Goal: Information Seeking & Learning: Compare options

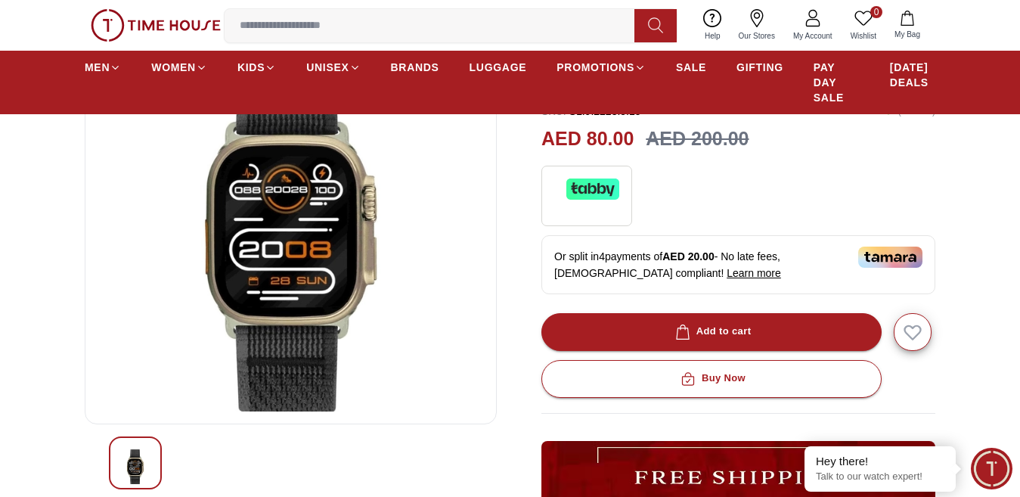
scroll to position [78, 0]
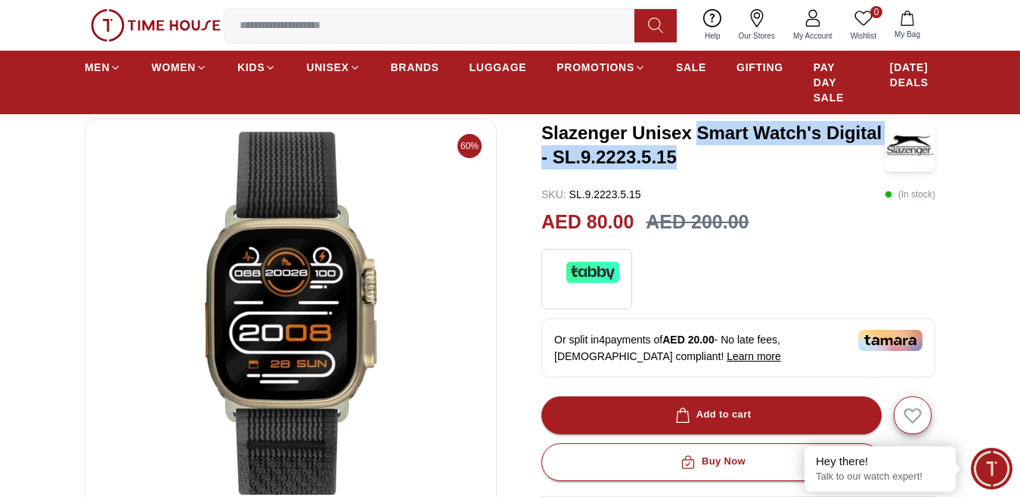
drag, startPoint x: 703, startPoint y: 148, endPoint x: 678, endPoint y: 167, distance: 31.3
click at [678, 167] on h3 "Slazenger Unisex Smart Watch's Digital - SL.9.2223.5.15" at bounding box center [712, 145] width 343 height 48
click at [337, 304] on img at bounding box center [291, 313] width 386 height 363
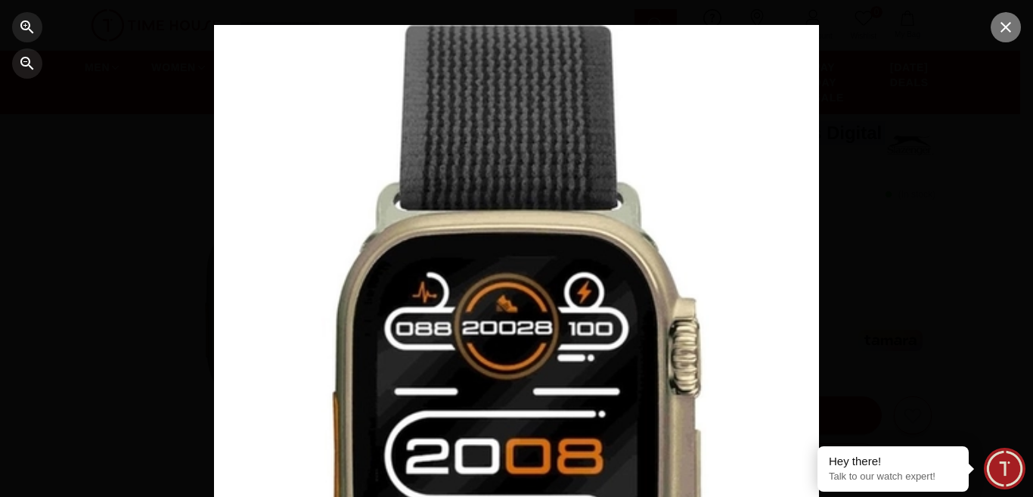
click at [1007, 26] on icon "button" at bounding box center [1005, 27] width 11 height 11
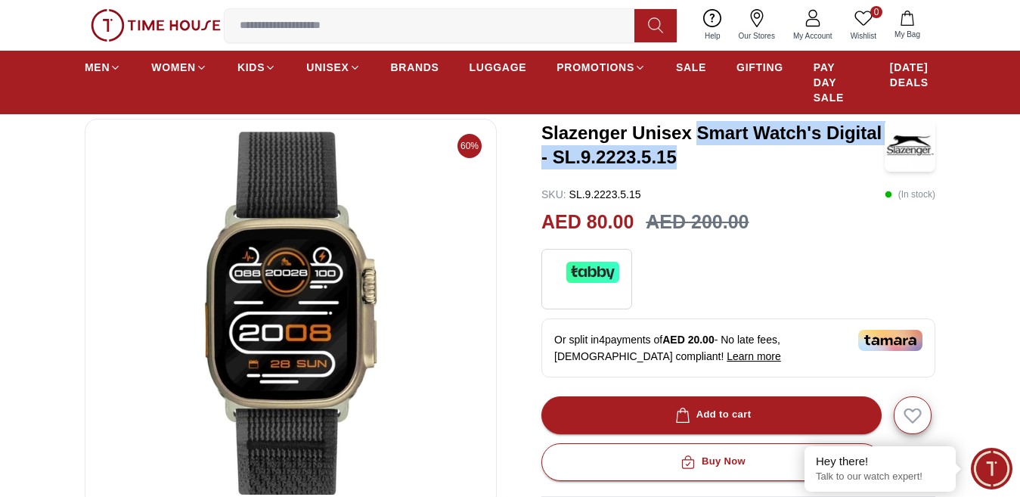
click at [262, 430] on img at bounding box center [291, 313] width 386 height 363
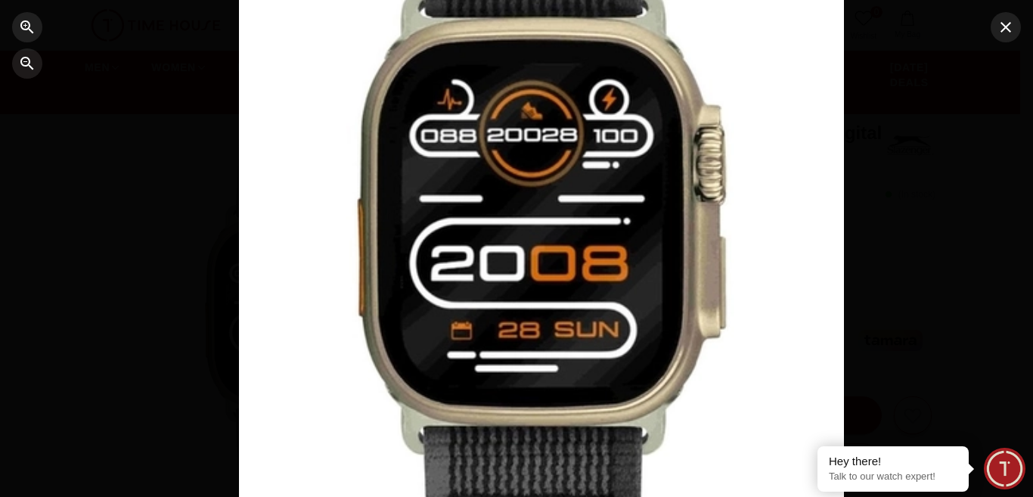
drag, startPoint x: 663, startPoint y: 367, endPoint x: 688, endPoint y: 174, distance: 194.4
click at [688, 174] on div at bounding box center [541, 55] width 605 height 447
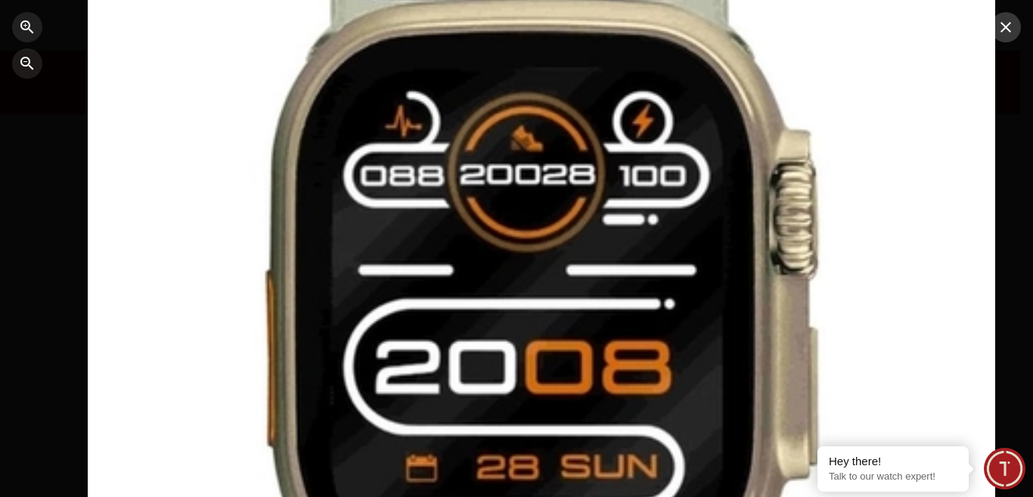
click at [1009, 29] on icon "button" at bounding box center [1006, 27] width 18 height 18
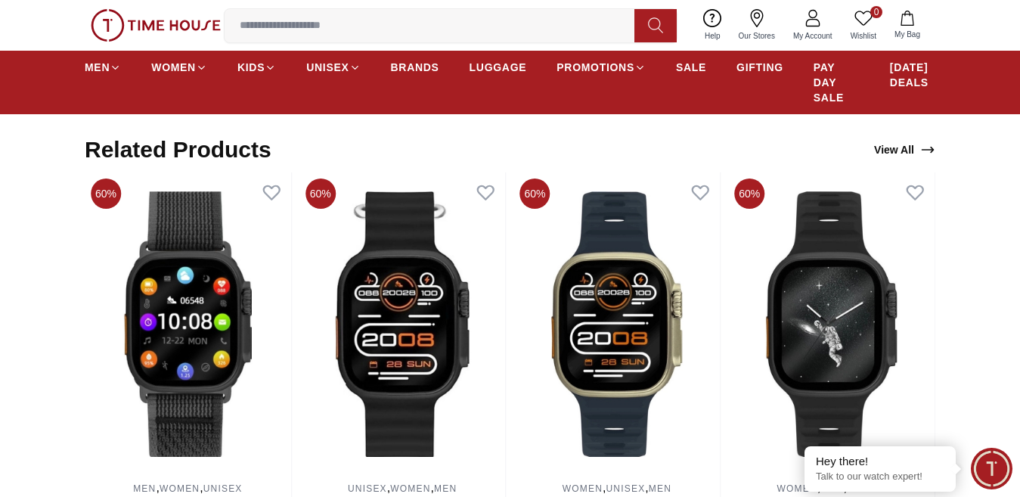
scroll to position [929, 0]
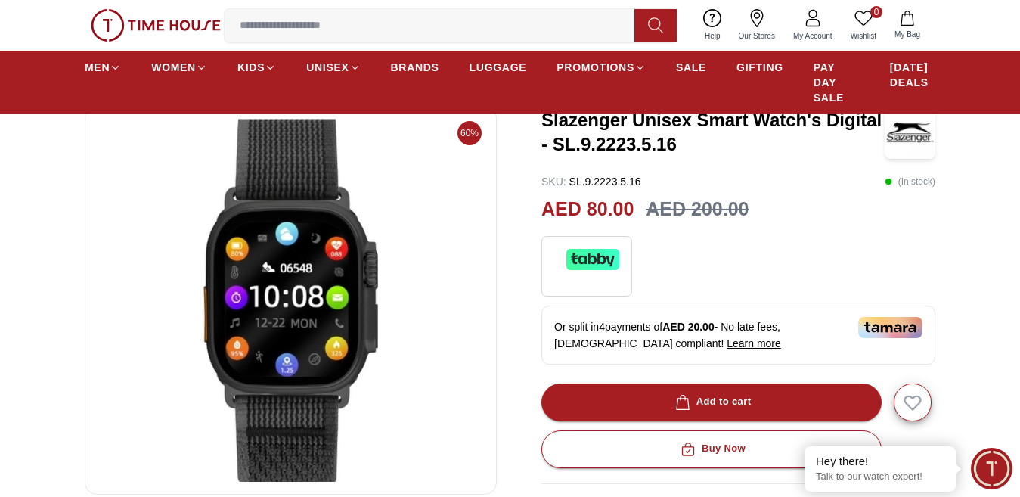
scroll to position [107, 0]
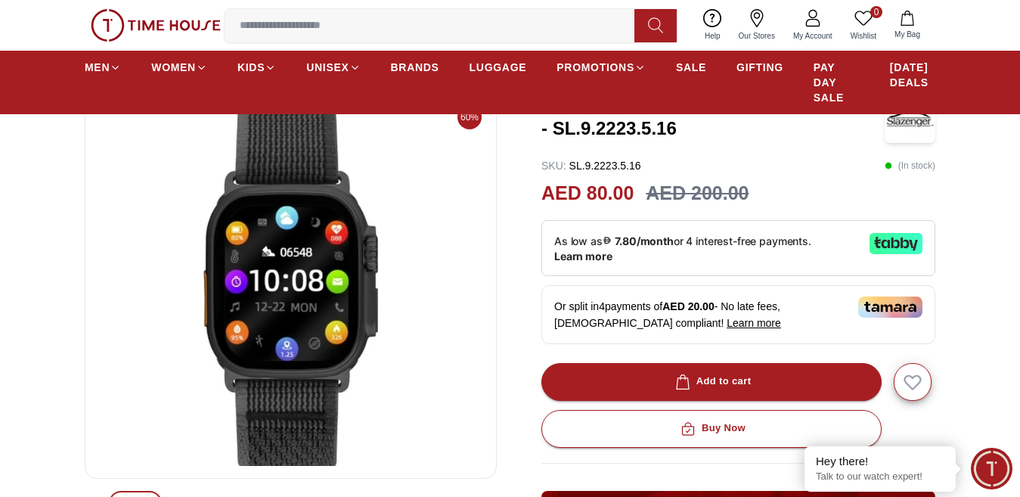
click at [247, 311] on img at bounding box center [291, 284] width 386 height 363
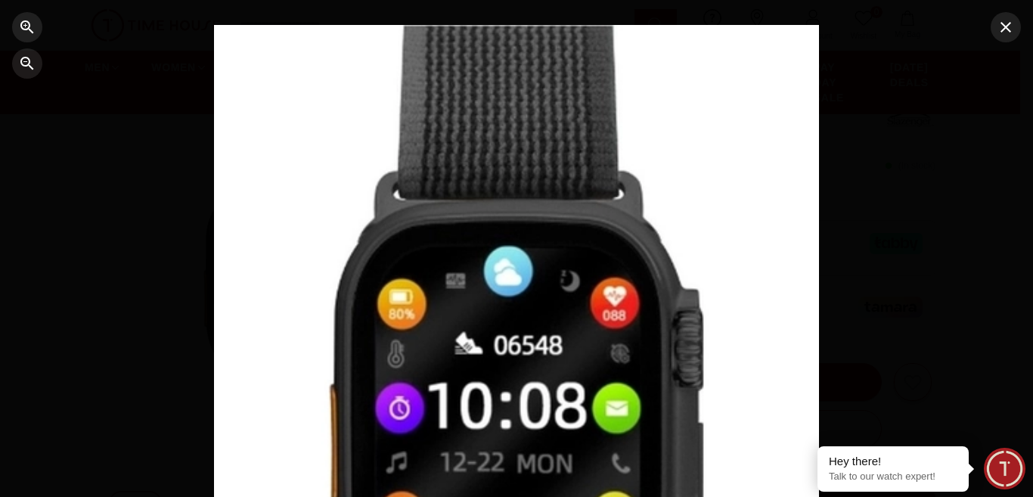
click at [938, 237] on div at bounding box center [516, 248] width 1033 height 497
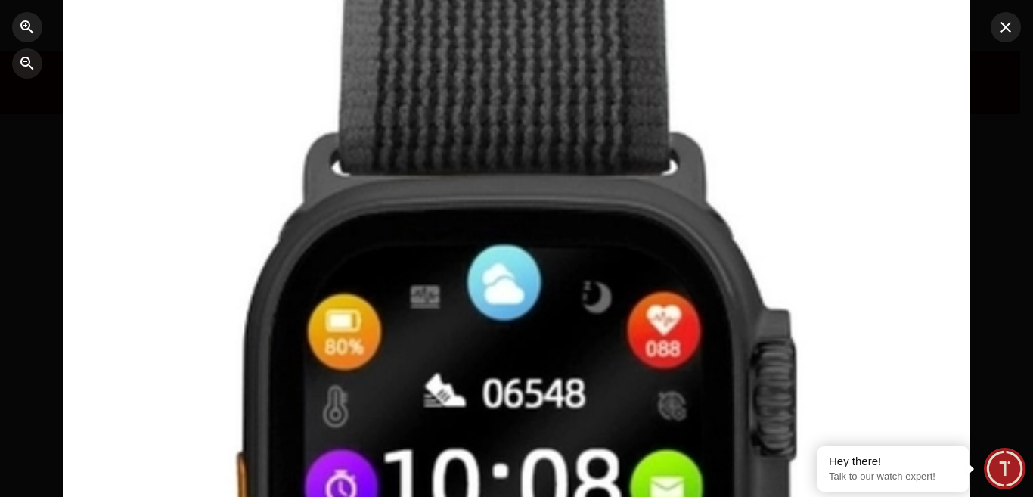
click at [1019, 225] on div at bounding box center [516, 248] width 1033 height 497
click at [987, 234] on div at bounding box center [516, 248] width 1033 height 497
click at [26, 67] on icon "button" at bounding box center [27, 63] width 18 height 18
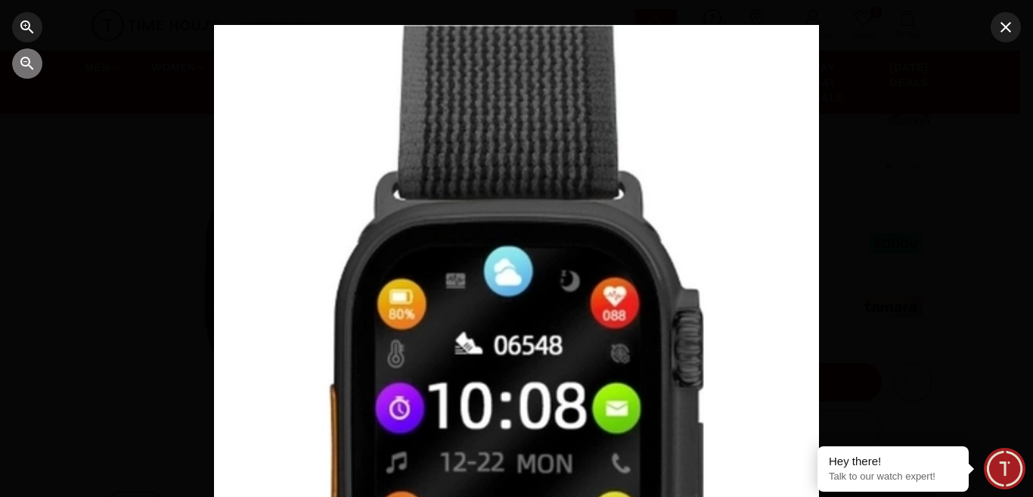
click at [26, 67] on icon "button" at bounding box center [27, 63] width 18 height 18
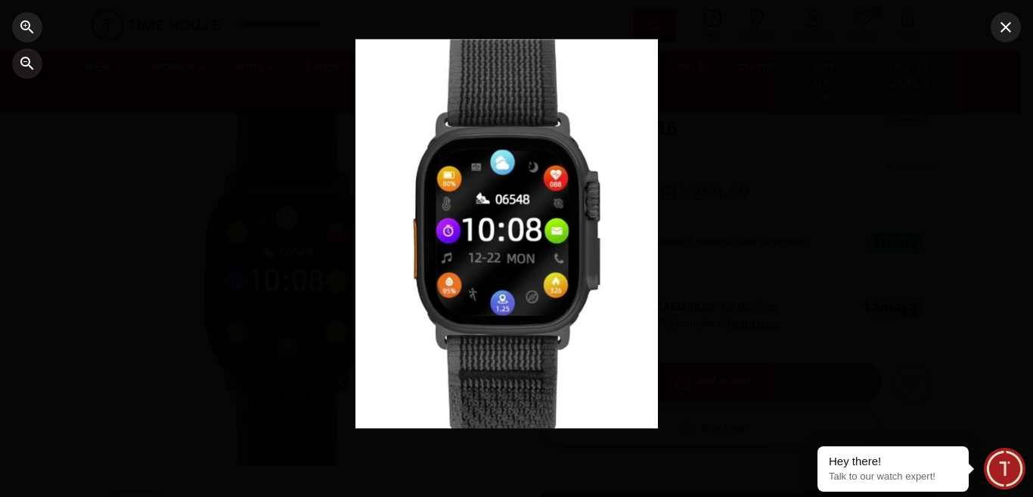
drag, startPoint x: 579, startPoint y: 438, endPoint x: 569, endPoint y: 346, distance: 92.8
click at [569, 346] on div at bounding box center [516, 248] width 1033 height 497
click at [1008, 28] on icon "button" at bounding box center [1006, 27] width 18 height 18
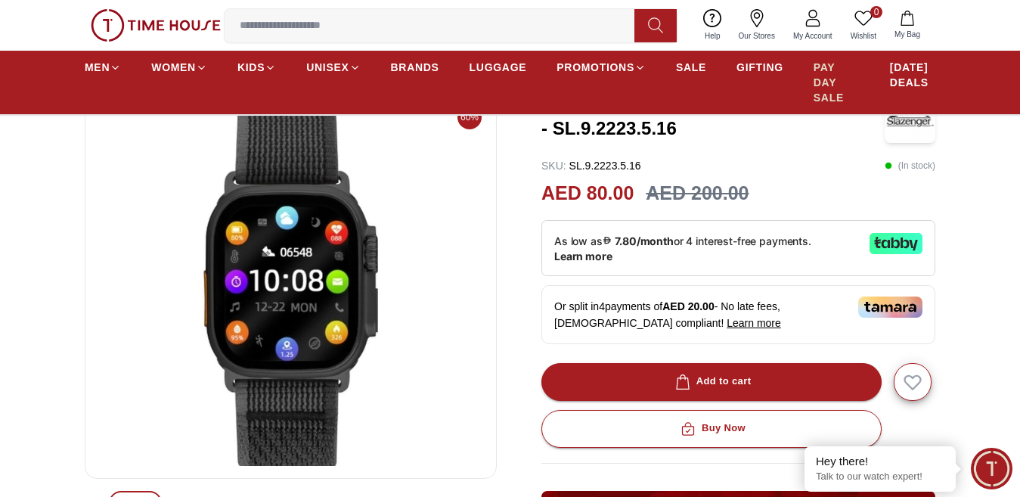
click at [828, 76] on span "PAY DAY SALE" at bounding box center [837, 82] width 46 height 45
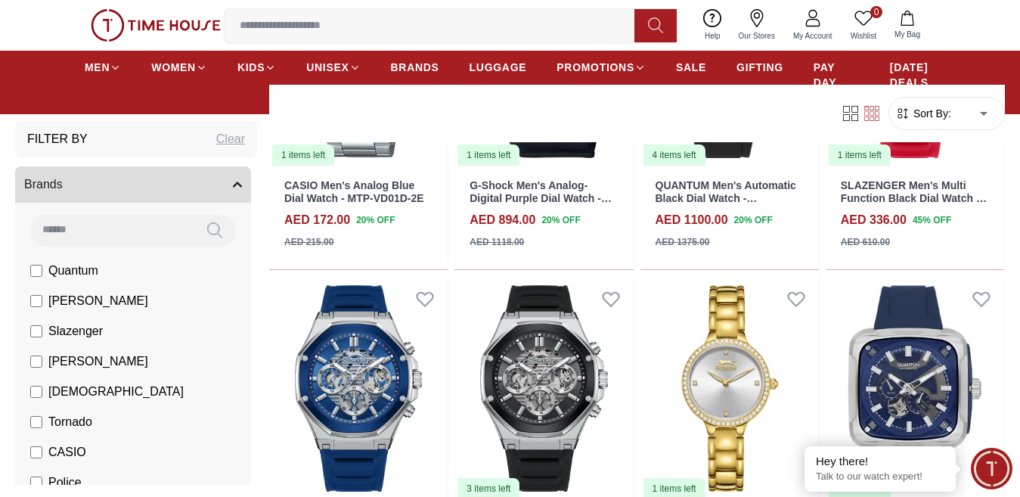
scroll to position [1659, 0]
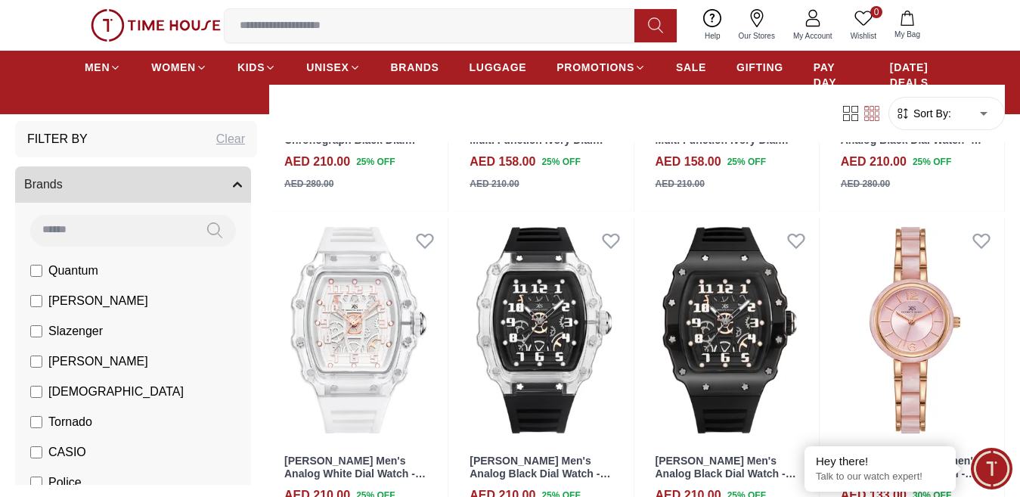
scroll to position [3372, 0]
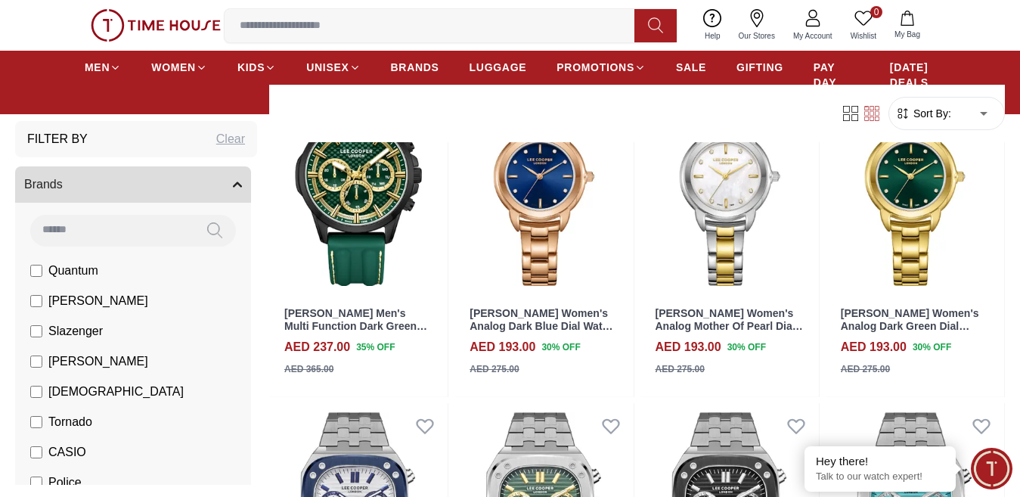
scroll to position [5150, 0]
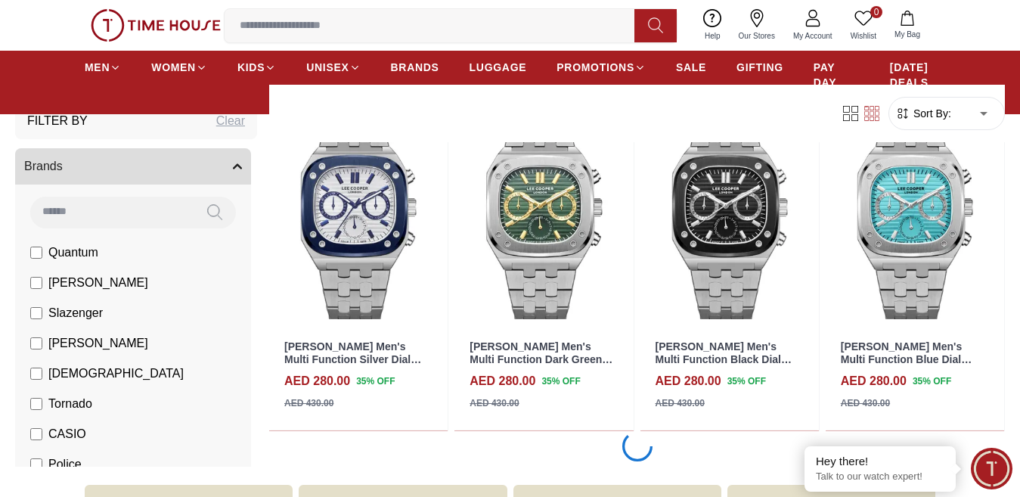
scroll to position [5179, 0]
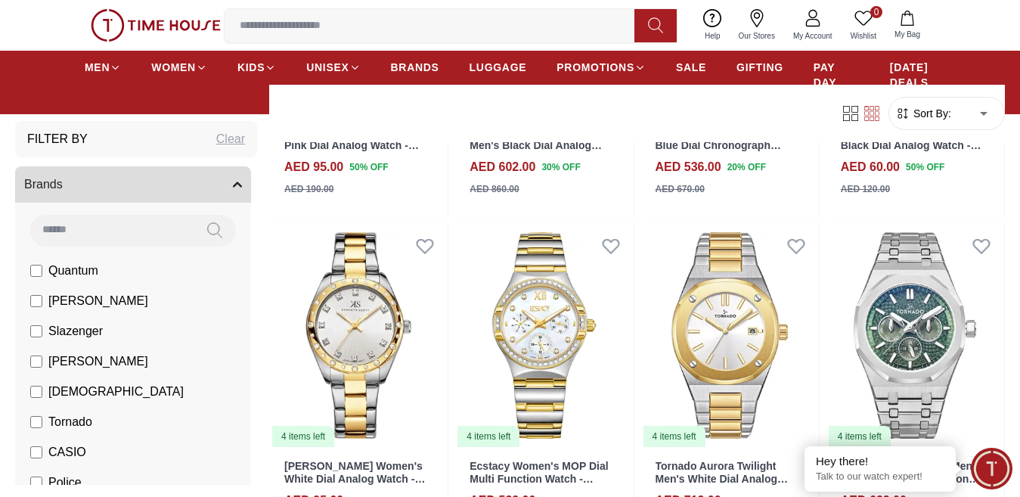
scroll to position [8209, 0]
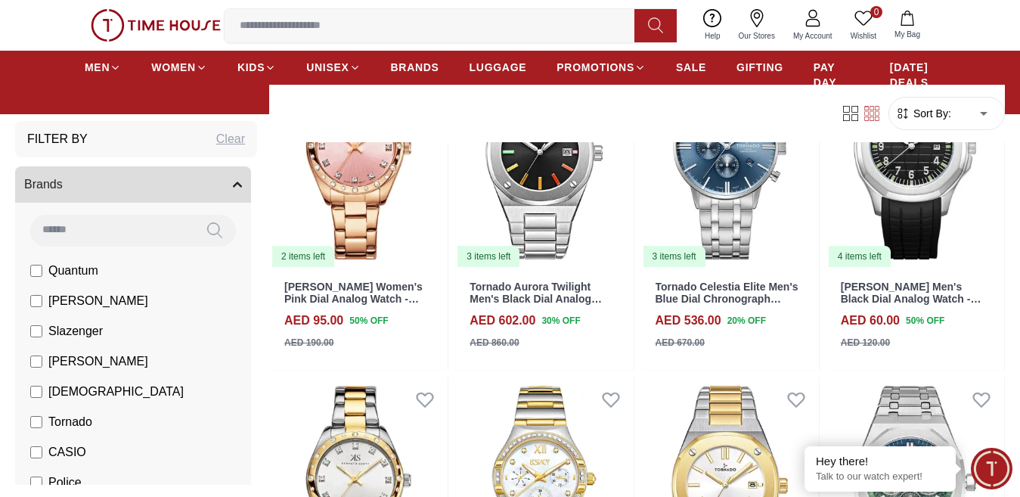
click at [423, 13] on div "0 Wishlist My Bag Help Our Stores My Account 0 Wishlist My Bag" at bounding box center [510, 25] width 851 height 51
click at [420, 33] on input at bounding box center [436, 26] width 422 height 30
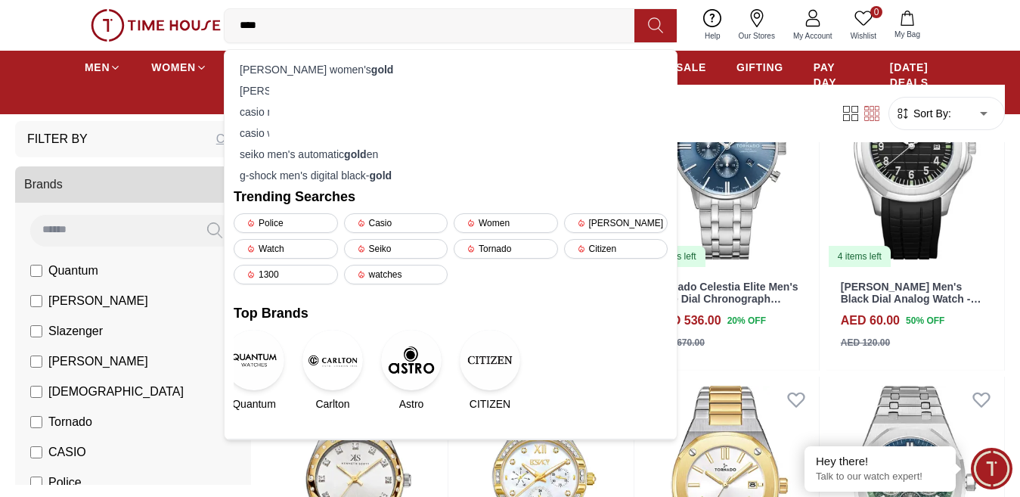
type input "****"
click at [644, 31] on button at bounding box center [655, 25] width 42 height 33
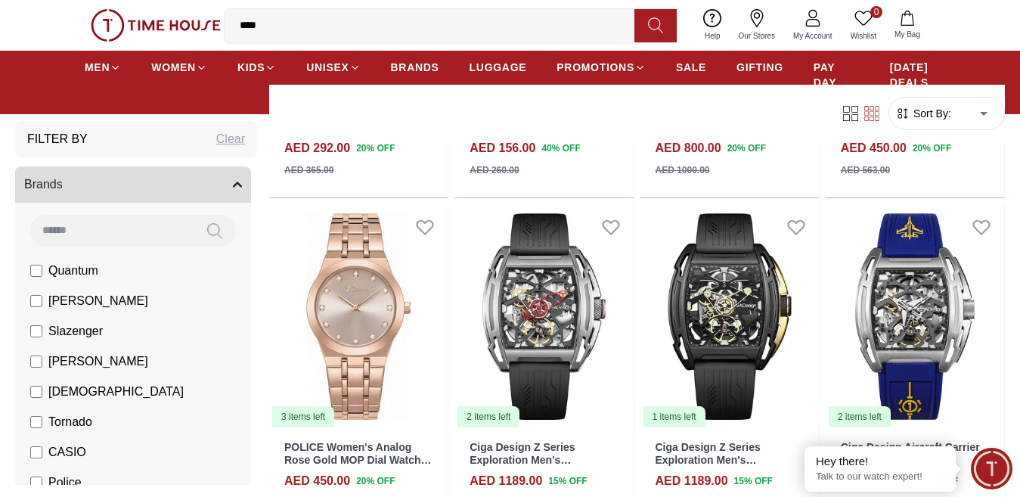
scroll to position [1445, 0]
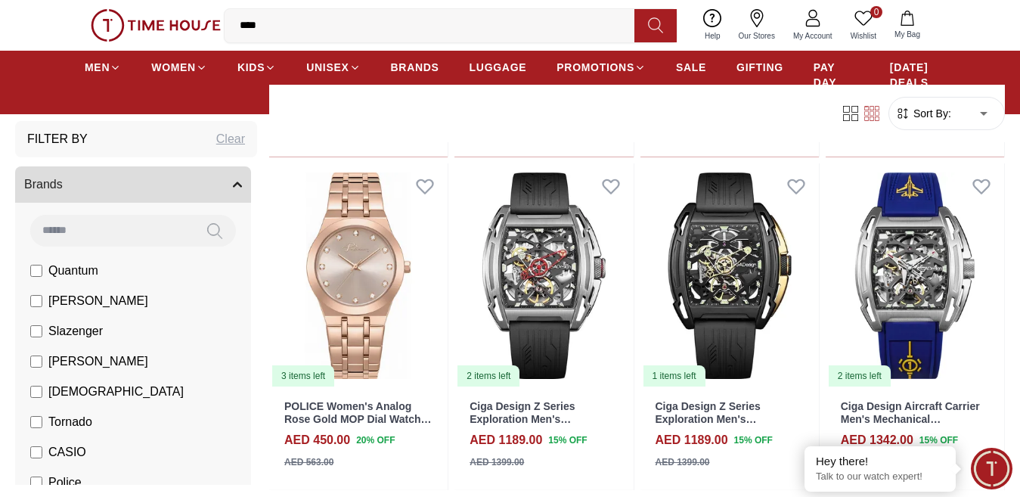
scroll to position [1667, 0]
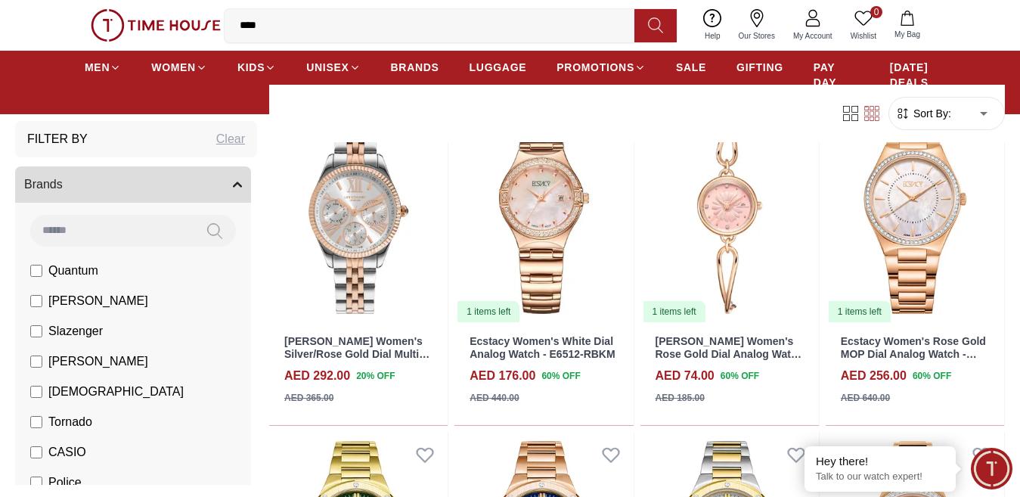
scroll to position [3185, 0]
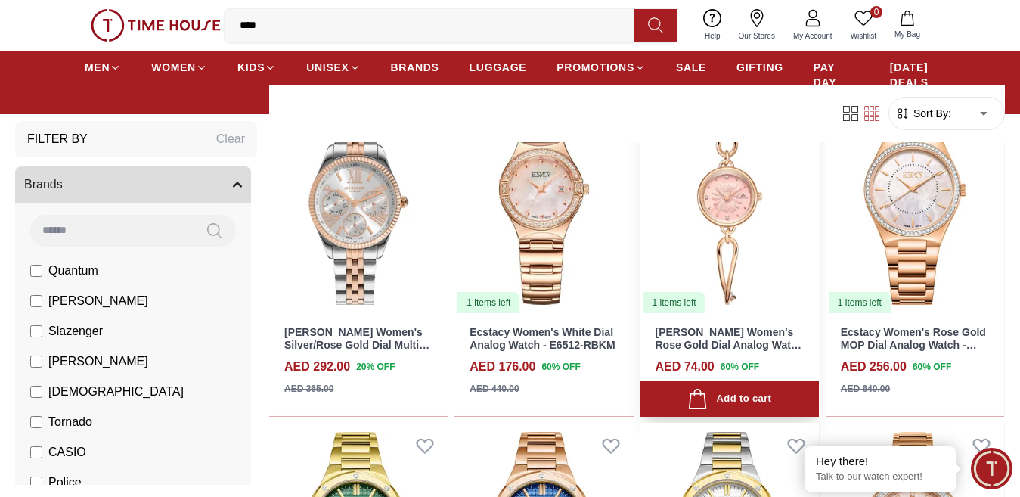
click at [728, 219] on img at bounding box center [730, 201] width 178 height 225
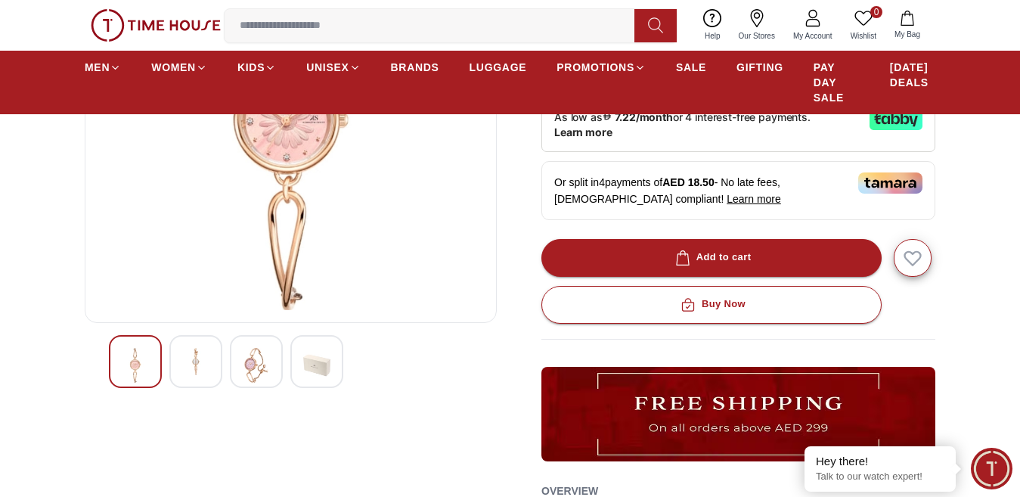
scroll to position [275, 0]
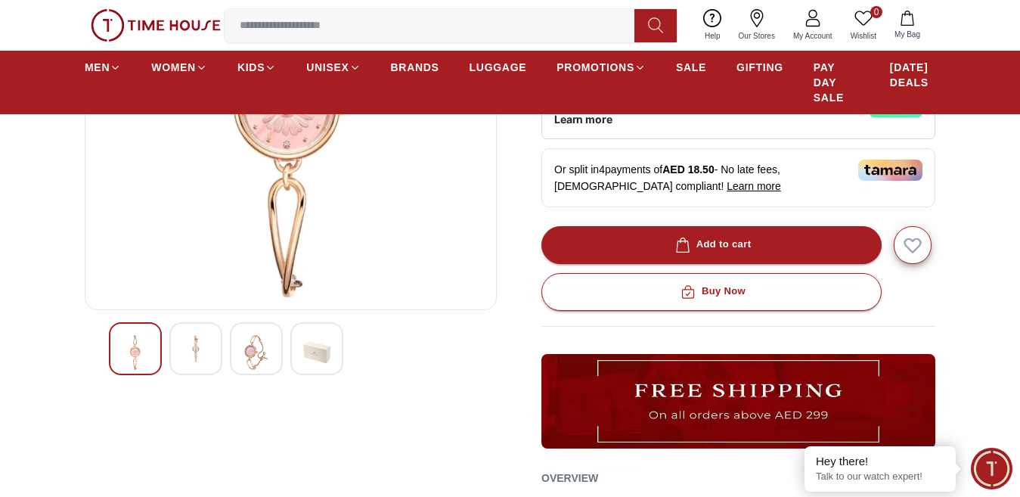
click at [259, 365] on img at bounding box center [256, 352] width 27 height 35
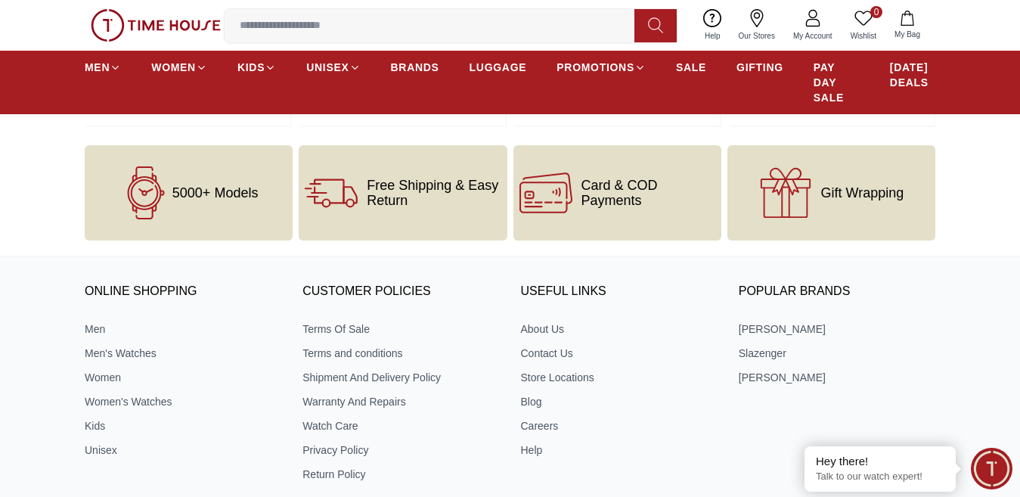
scroll to position [2148, 0]
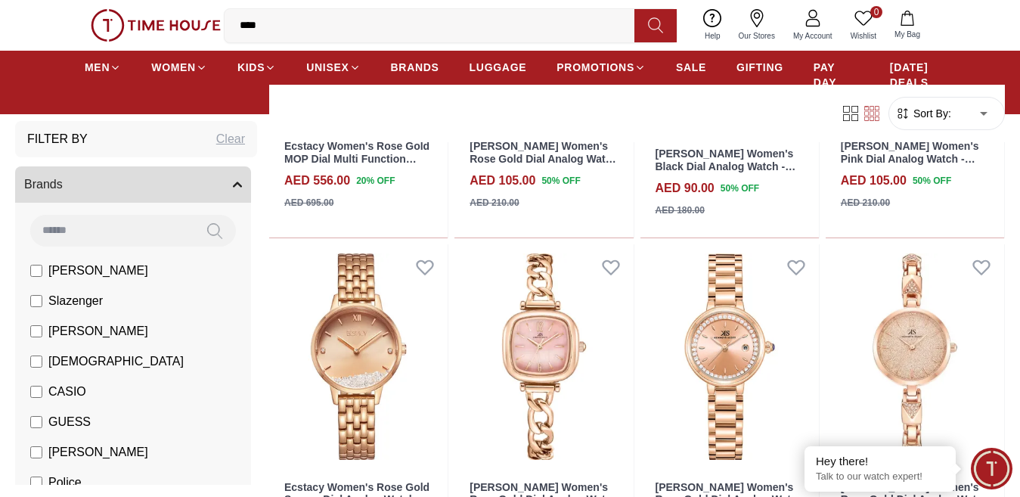
scroll to position [4837, 0]
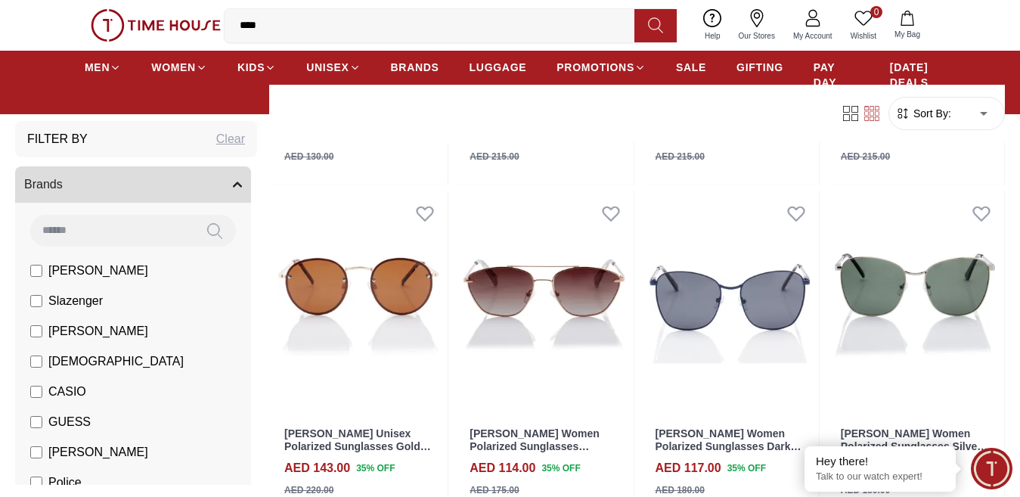
scroll to position [7490, 0]
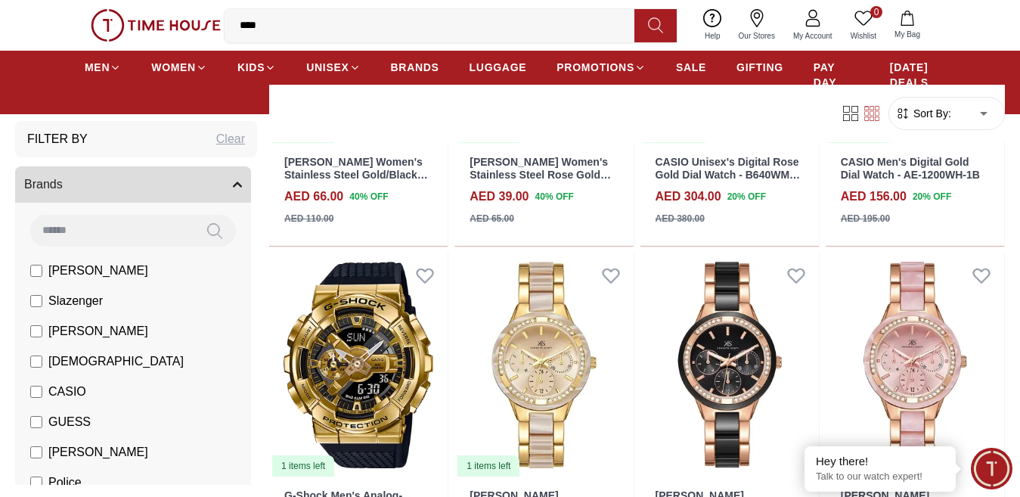
scroll to position [9819, 0]
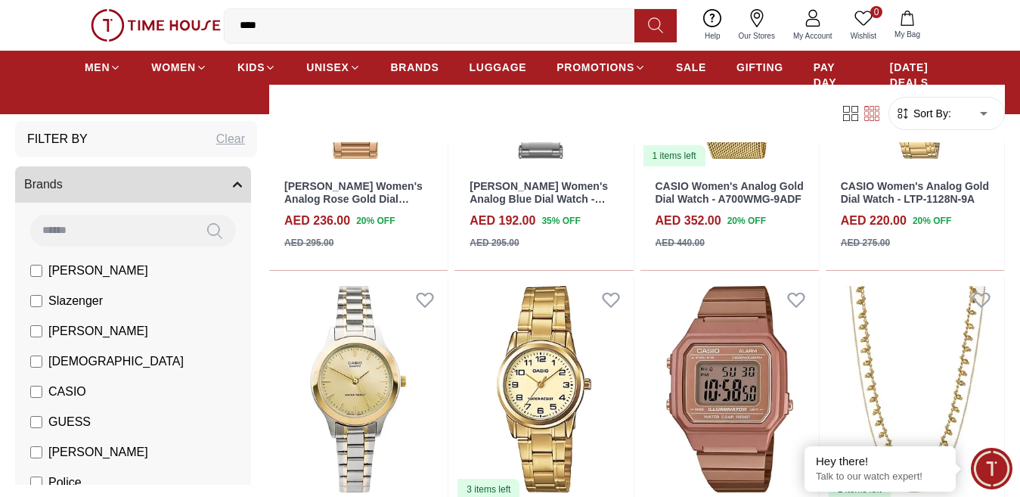
scroll to position [11537, 0]
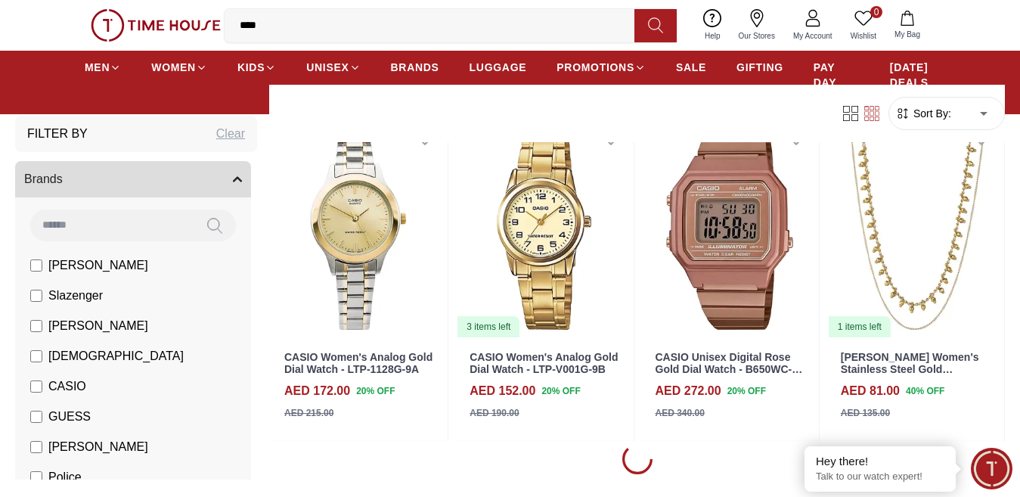
scroll to position [11637, 0]
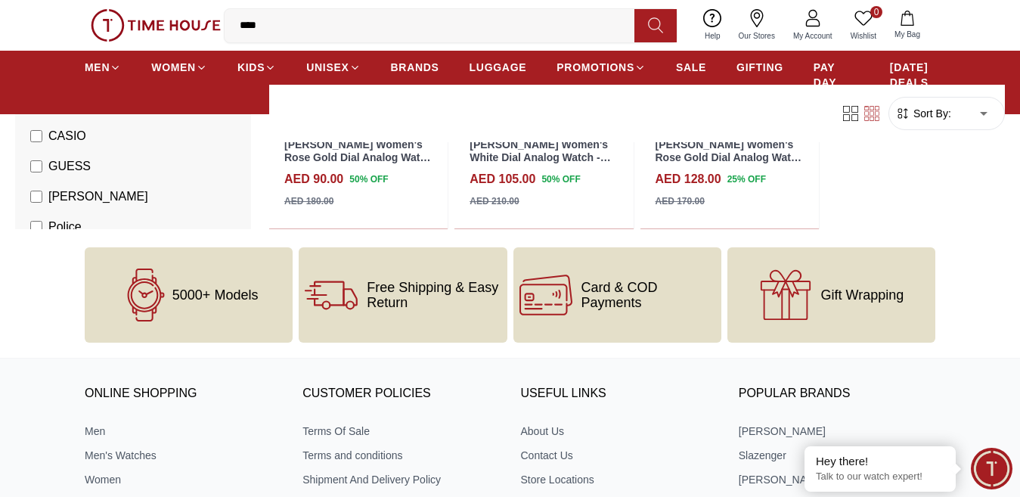
scroll to position [12738, 0]
